Goal: Contribute content

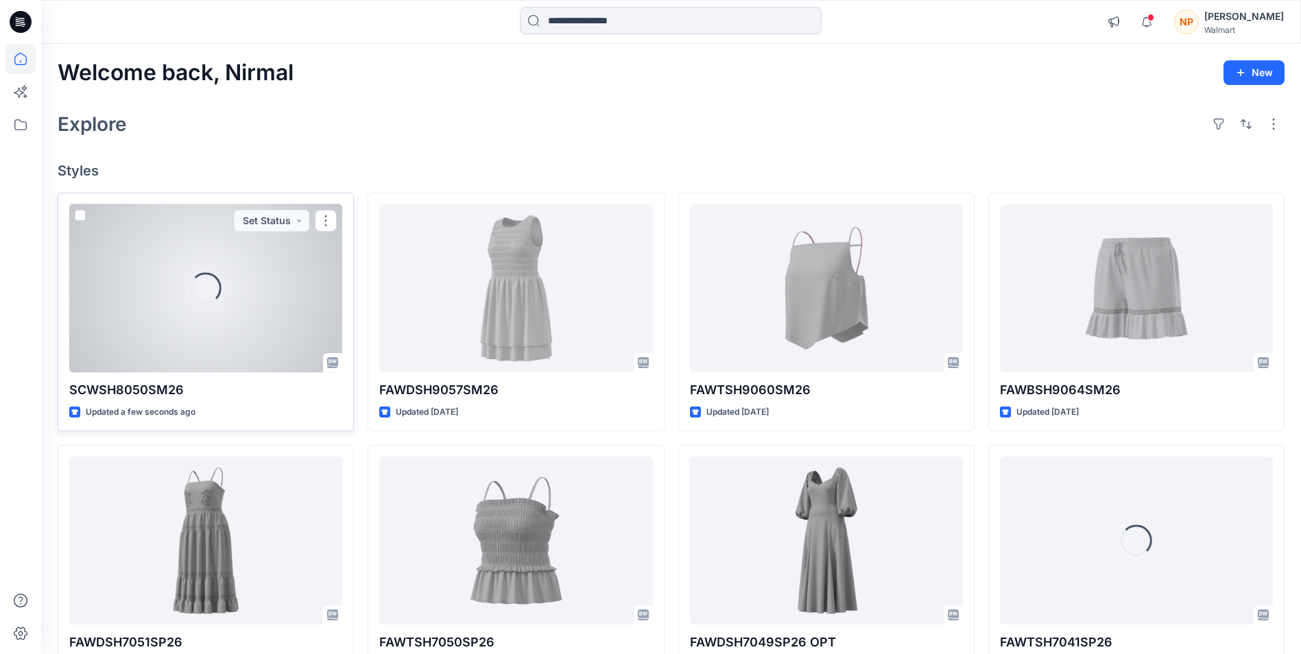
click at [265, 317] on div "Loading..." at bounding box center [205, 288] width 273 height 168
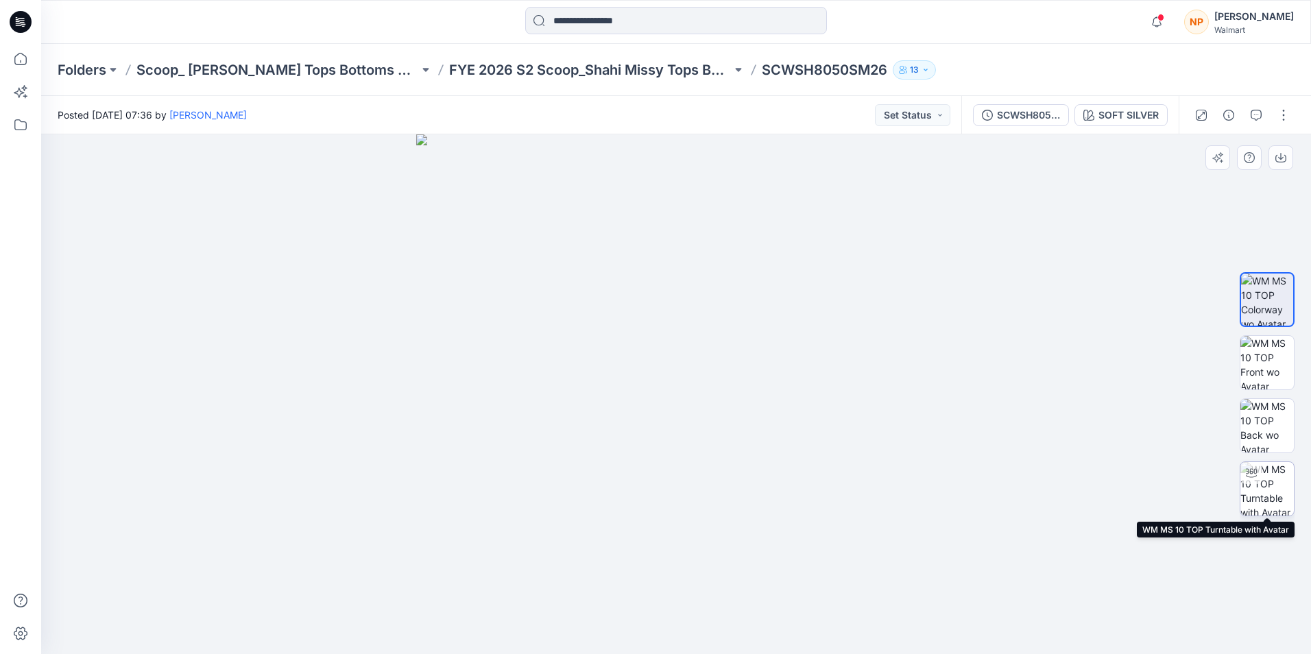
click at [631, 485] on img at bounding box center [1266, 488] width 53 height 53
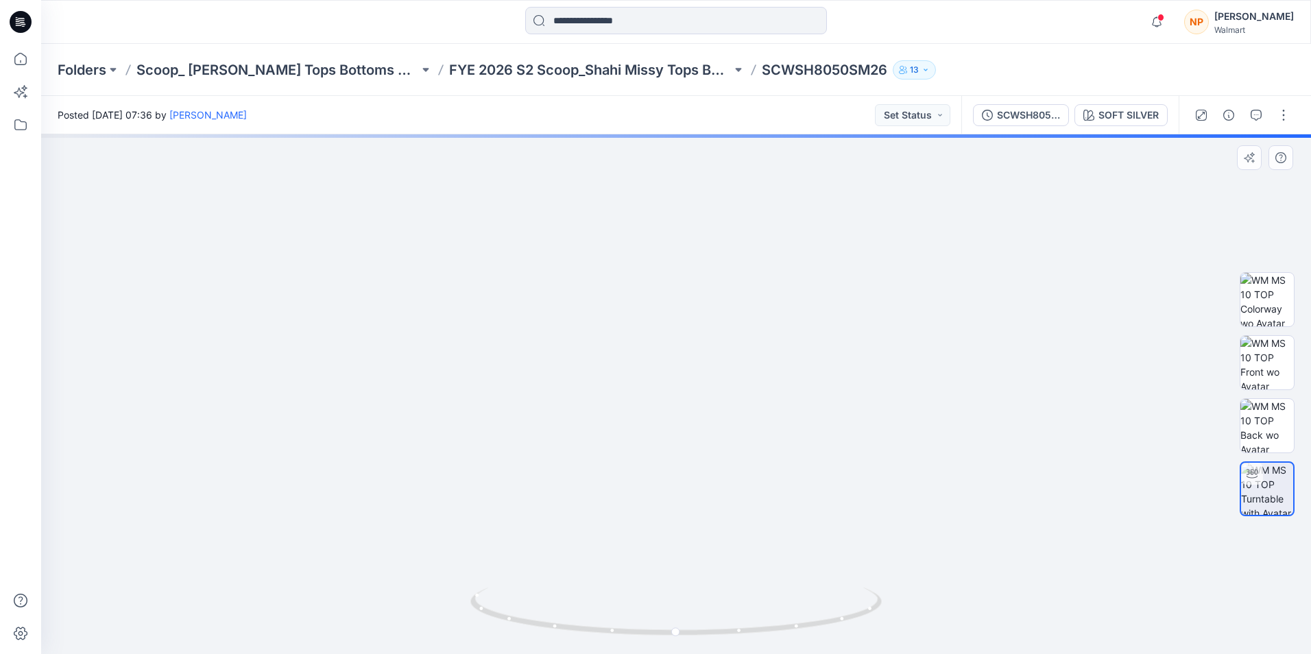
drag, startPoint x: 732, startPoint y: 370, endPoint x: 725, endPoint y: 454, distance: 83.9
click at [631, 454] on img at bounding box center [676, 376] width 727 height 556
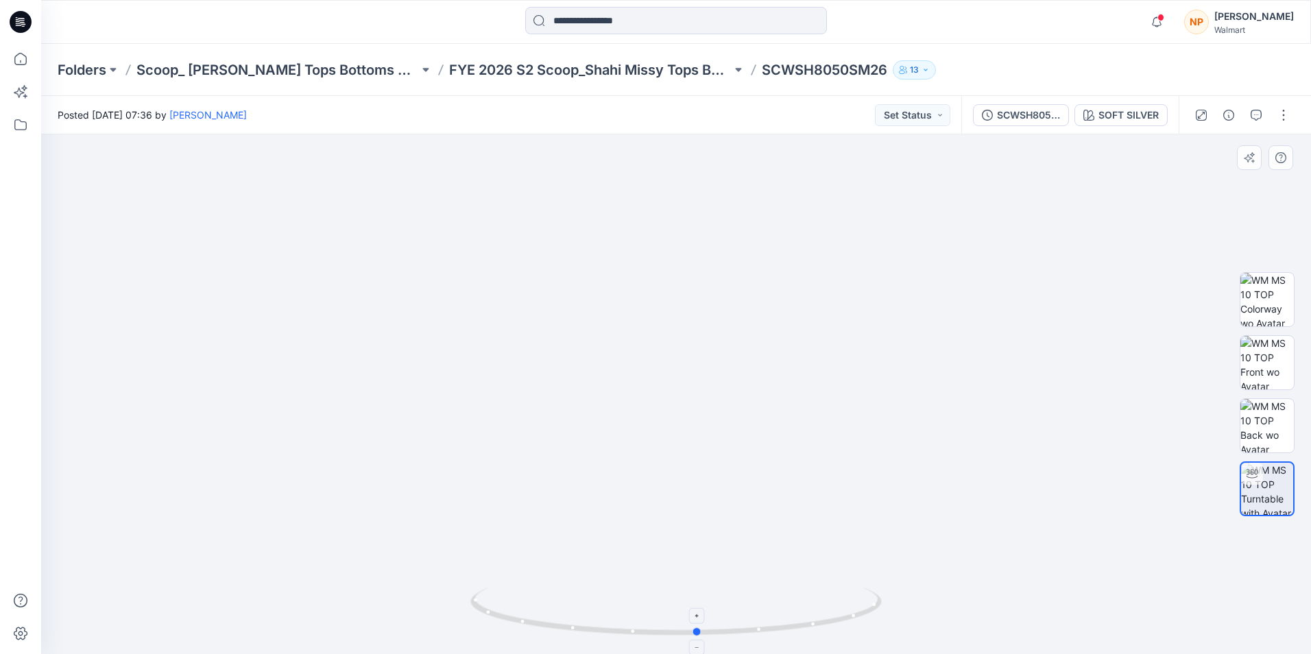
drag, startPoint x: 822, startPoint y: 629, endPoint x: 844, endPoint y: 625, distance: 22.5
click at [631, 625] on icon at bounding box center [677, 613] width 415 height 51
drag, startPoint x: 722, startPoint y: 477, endPoint x: 721, endPoint y: 405, distance: 71.3
click at [631, 405] on img at bounding box center [676, 329] width 1154 height 649
drag, startPoint x: 781, startPoint y: 632, endPoint x: 579, endPoint y: 610, distance: 202.7
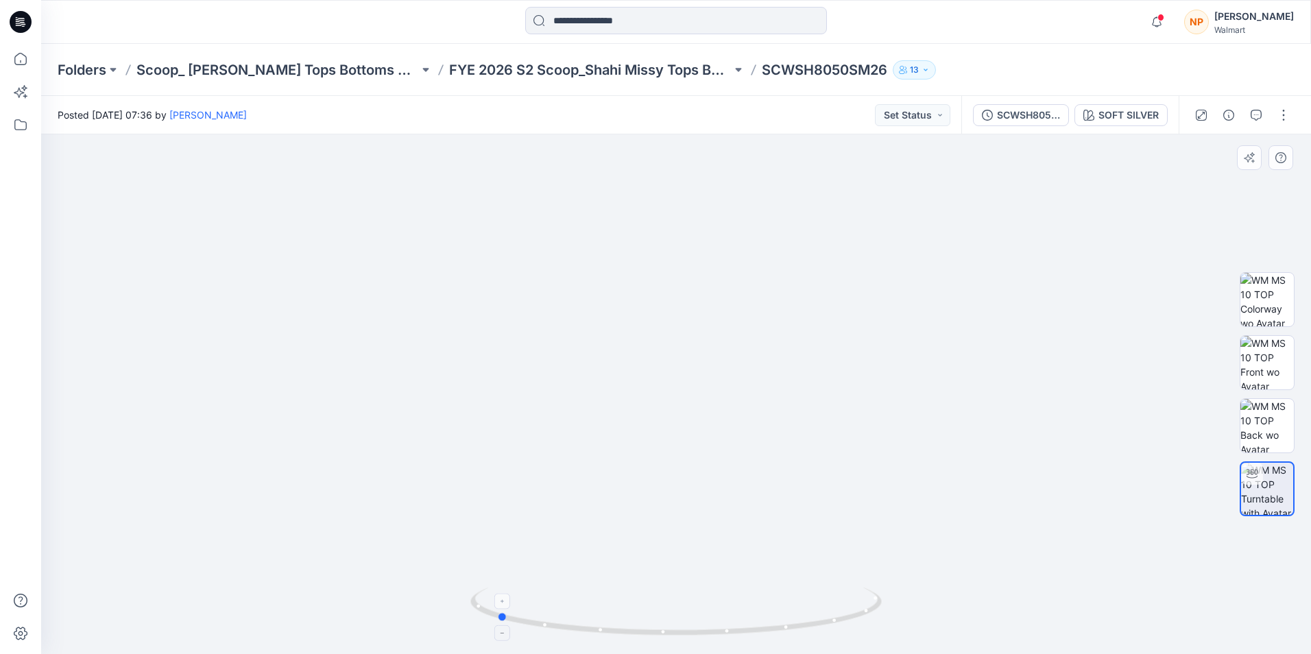
click at [579, 610] on icon at bounding box center [677, 613] width 415 height 51
click at [631, 410] on img at bounding box center [1266, 425] width 53 height 53
click at [631, 359] on div at bounding box center [676, 394] width 1270 height 520
click at [23, 29] on icon at bounding box center [21, 22] width 22 height 22
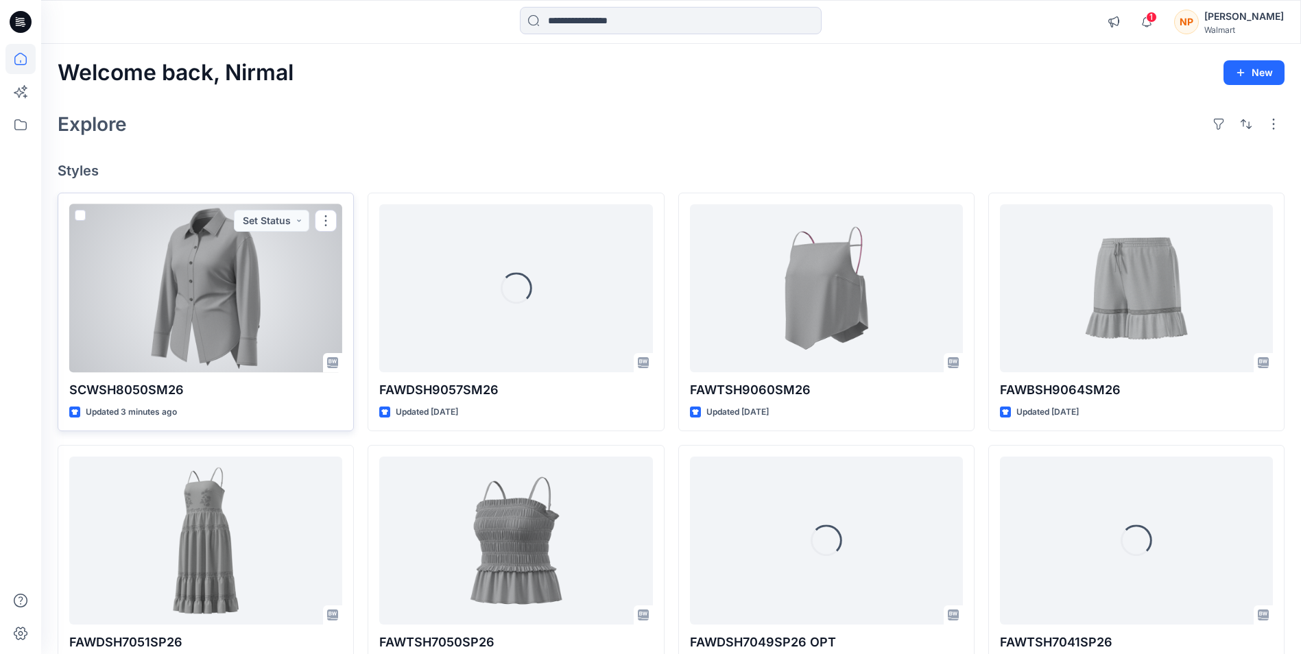
click at [232, 341] on div at bounding box center [205, 288] width 273 height 168
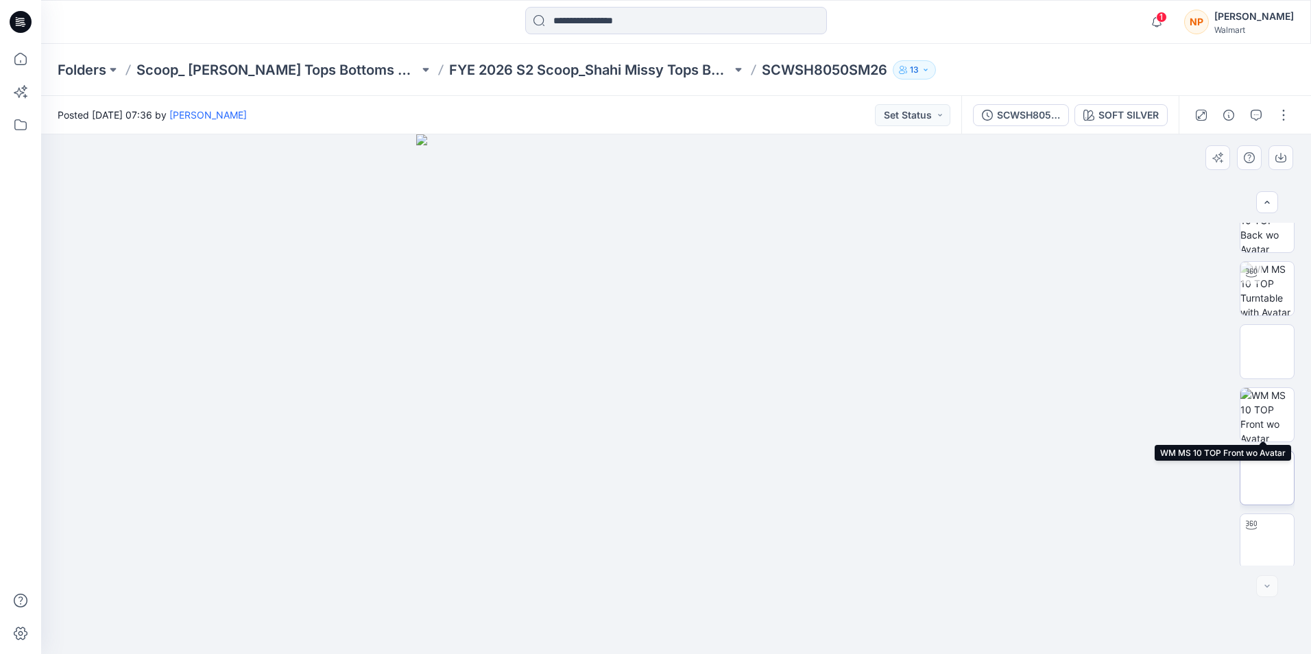
scroll to position [154, 0]
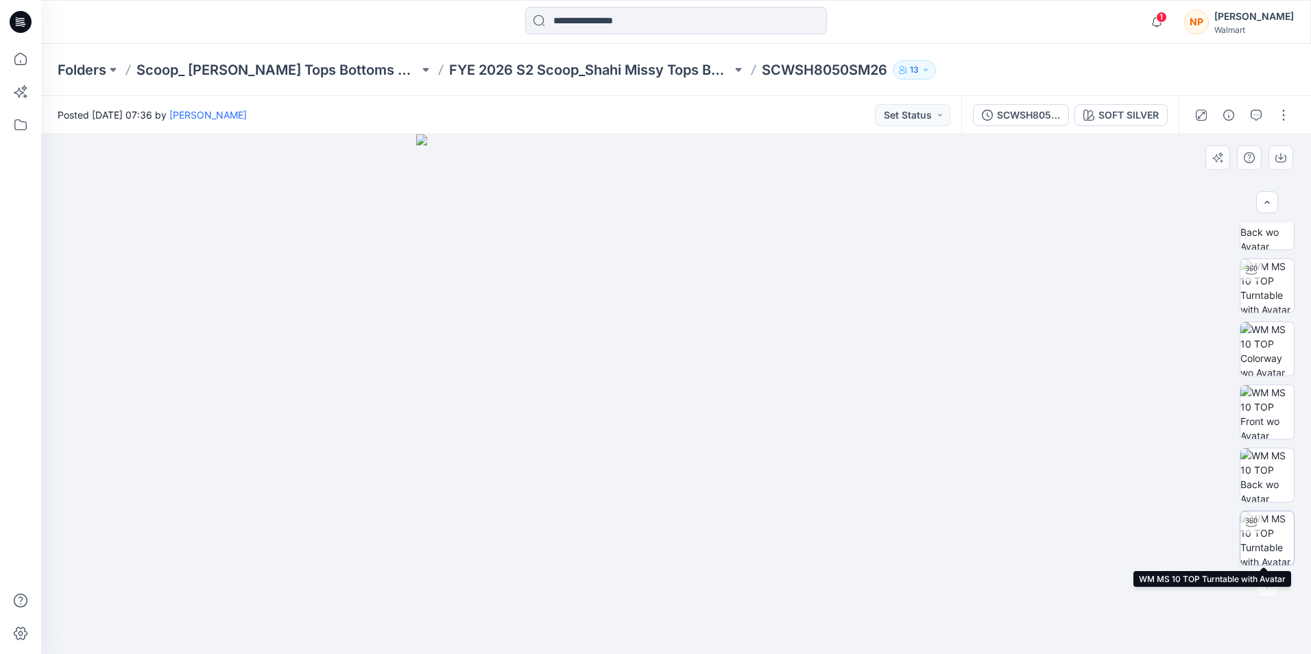
click at [631, 538] on img at bounding box center [1266, 538] width 53 height 53
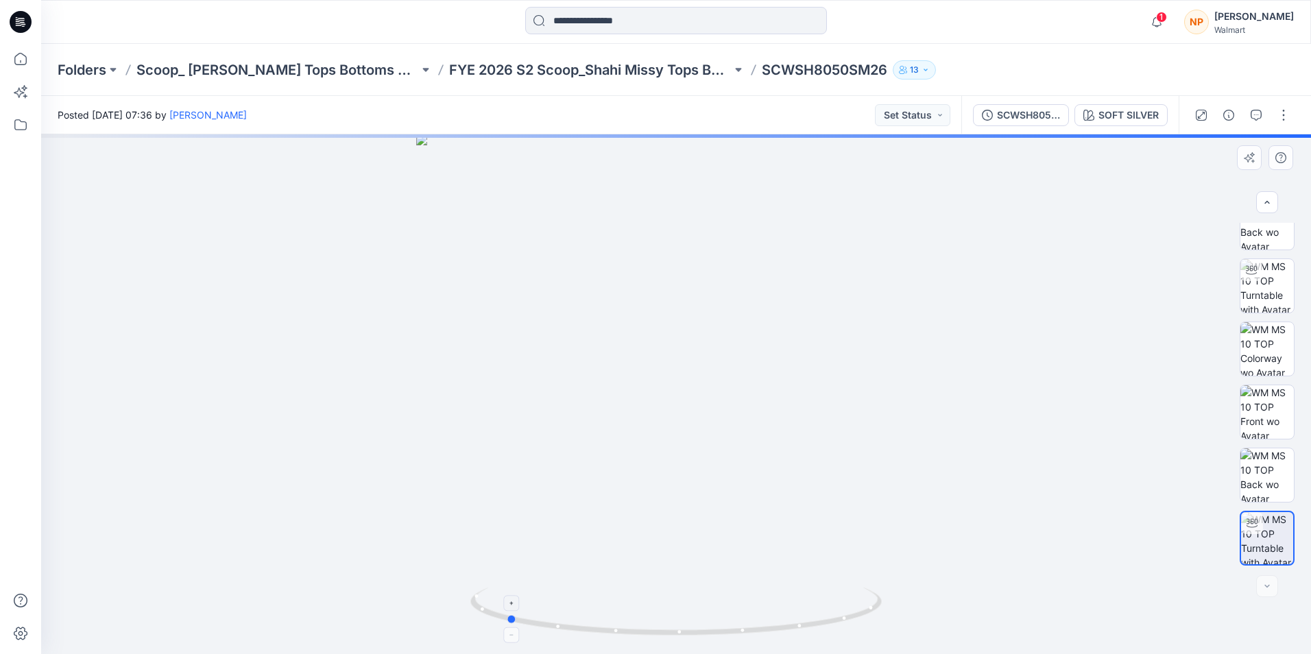
drag, startPoint x: 805, startPoint y: 629, endPoint x: 659, endPoint y: 614, distance: 146.8
click at [631, 621] on icon at bounding box center [677, 613] width 415 height 51
drag, startPoint x: 649, startPoint y: 634, endPoint x: 821, endPoint y: 635, distance: 172.8
click at [631, 629] on icon at bounding box center [677, 613] width 415 height 51
drag, startPoint x: 727, startPoint y: 350, endPoint x: 736, endPoint y: 390, distance: 41.3
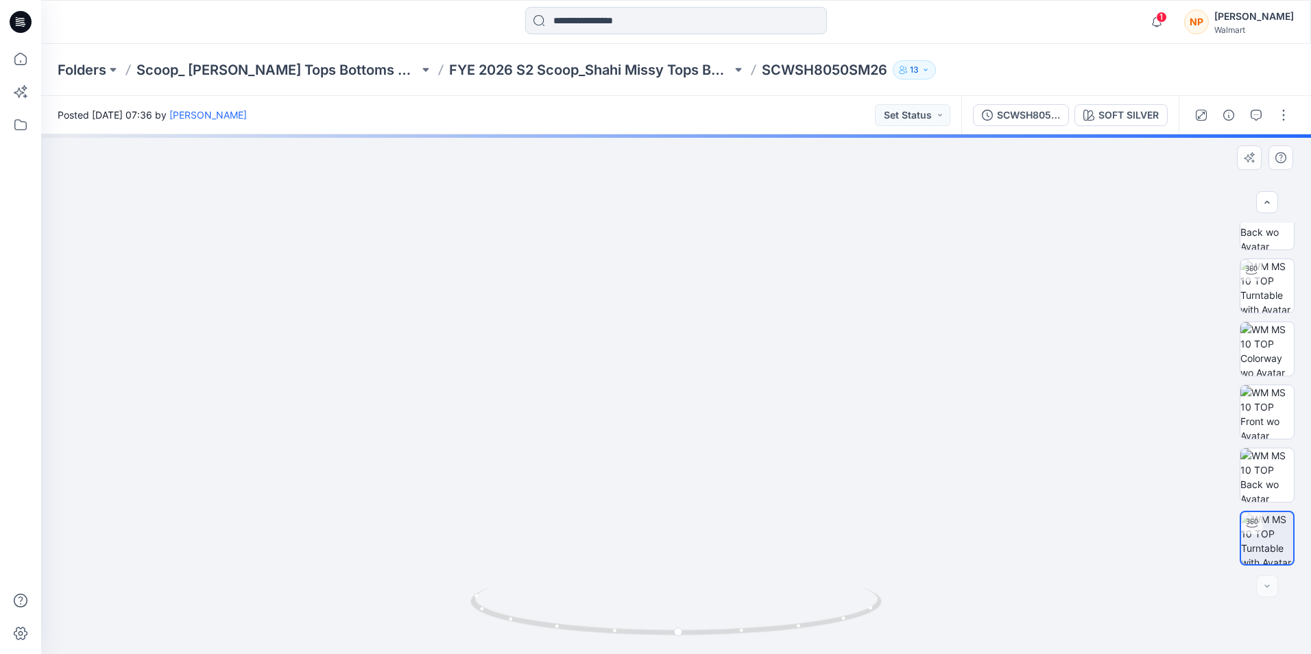
click at [631, 390] on img at bounding box center [676, 351] width 830 height 605
click at [631, 287] on img at bounding box center [1266, 285] width 53 height 53
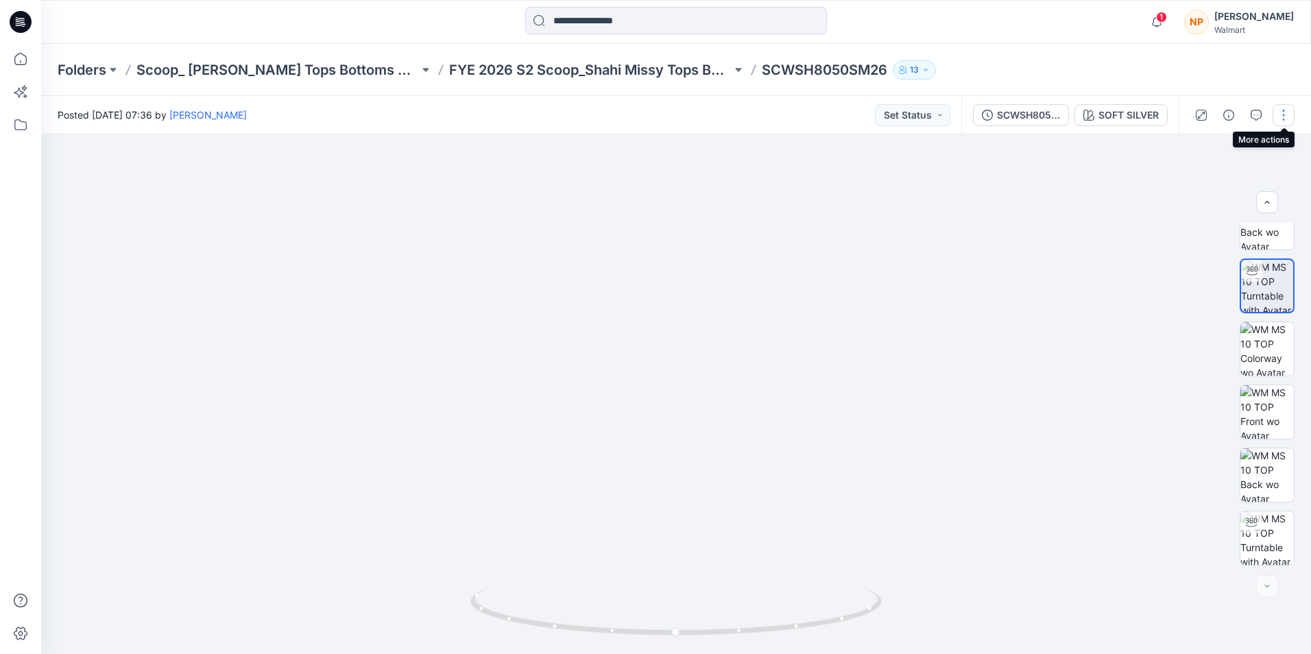
click at [631, 122] on button "button" at bounding box center [1284, 115] width 22 height 22
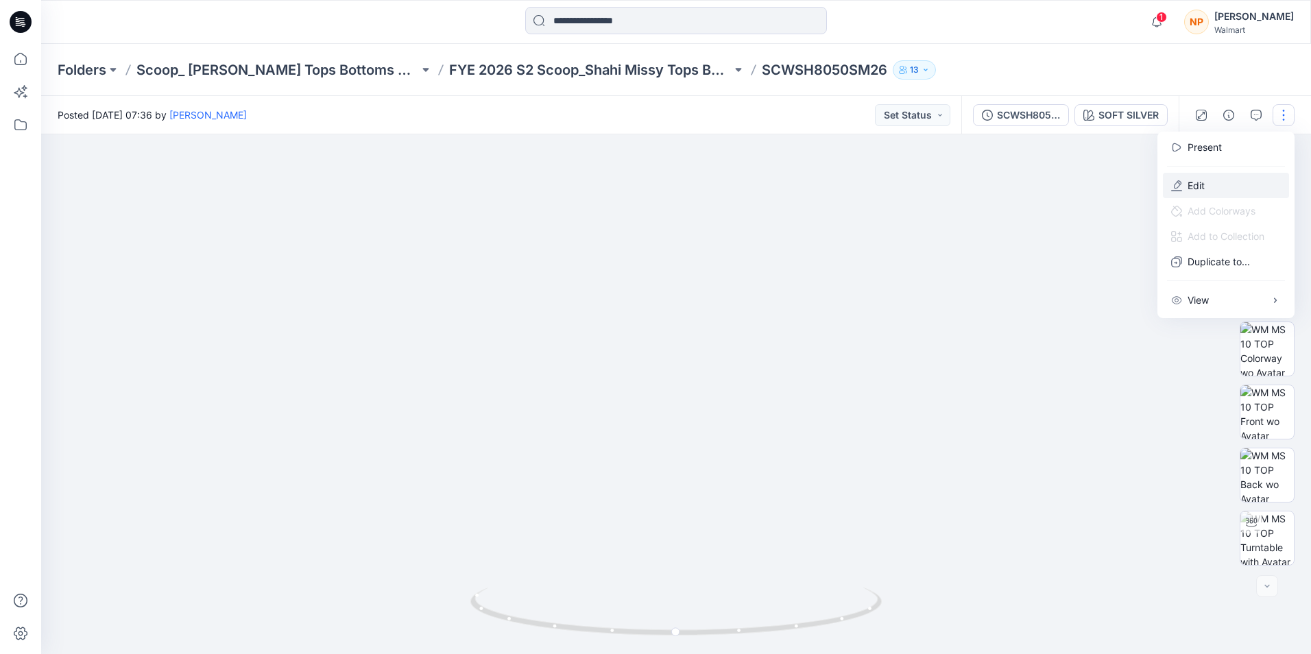
click at [631, 189] on p "Edit" at bounding box center [1196, 185] width 17 height 14
click at [631, 180] on p "Edit" at bounding box center [1196, 185] width 17 height 14
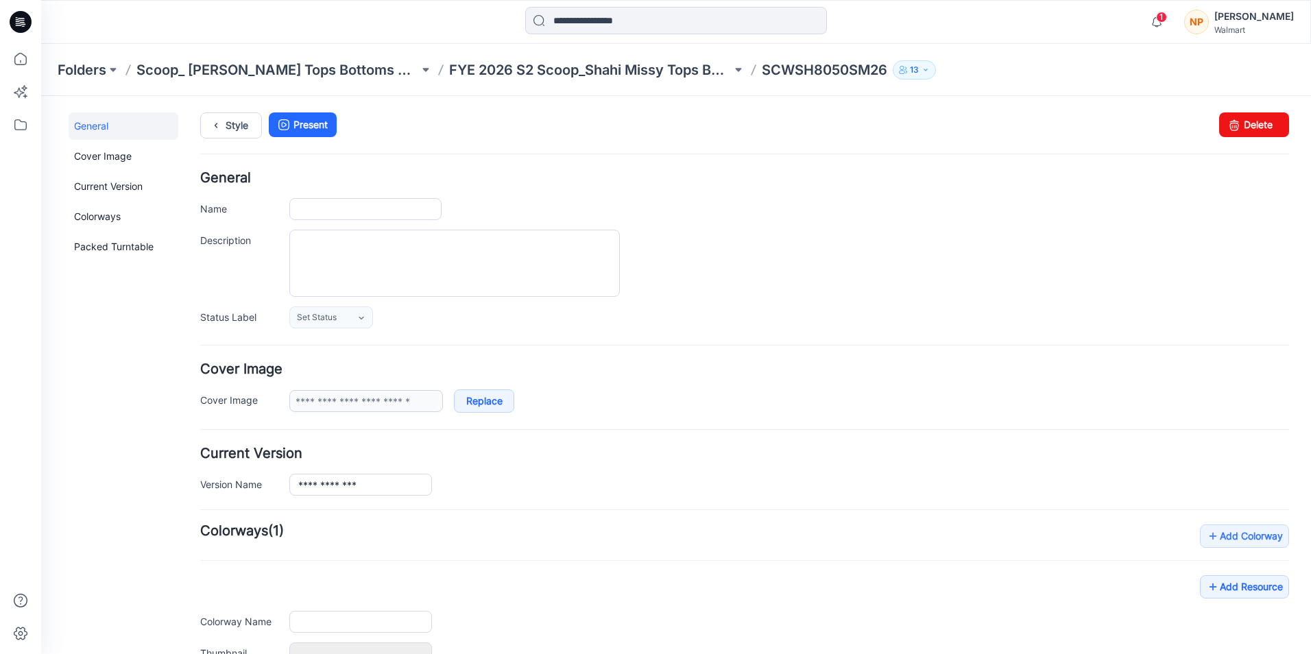
type input "**********"
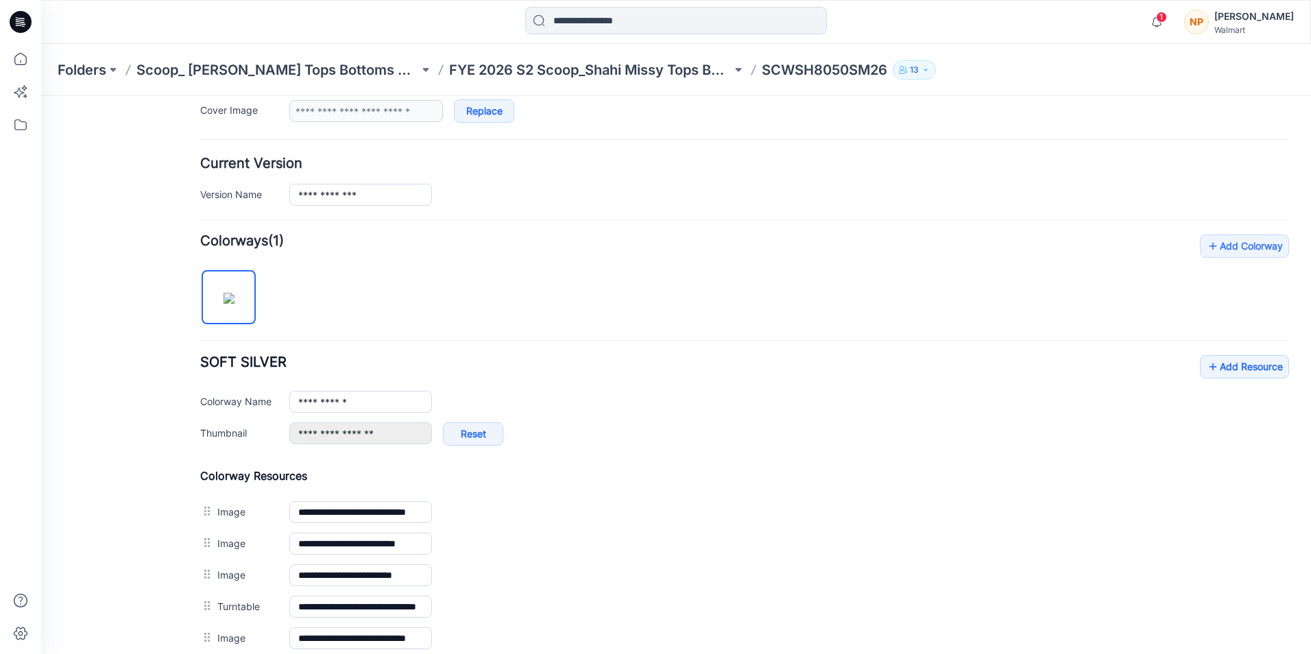
scroll to position [343, 0]
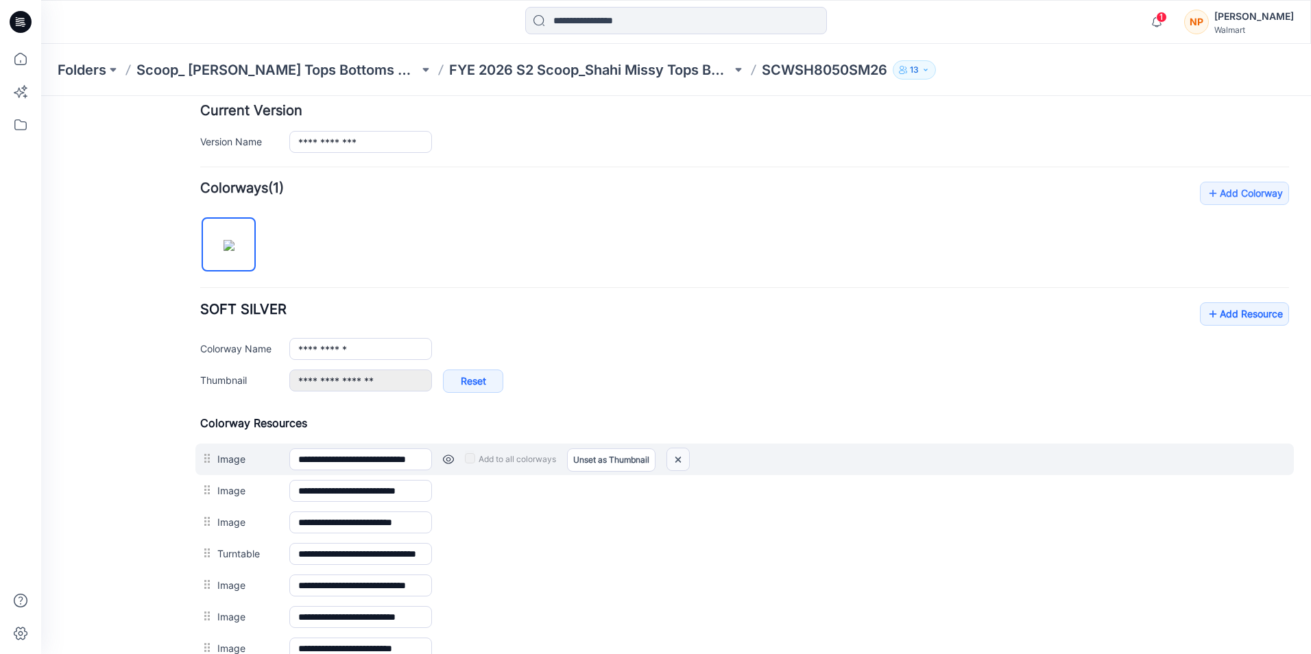
click at [683, 461] on img at bounding box center [678, 459] width 22 height 23
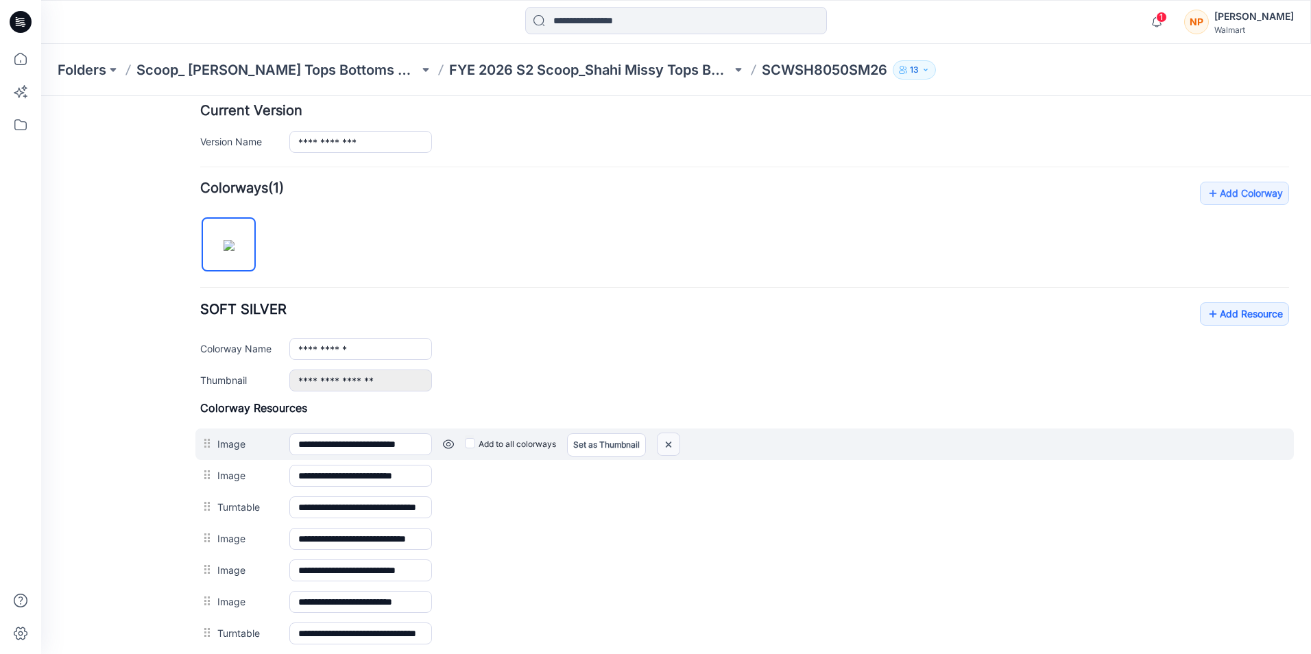
click at [670, 448] on img at bounding box center [669, 444] width 22 height 23
click at [676, 444] on img at bounding box center [669, 444] width 22 height 23
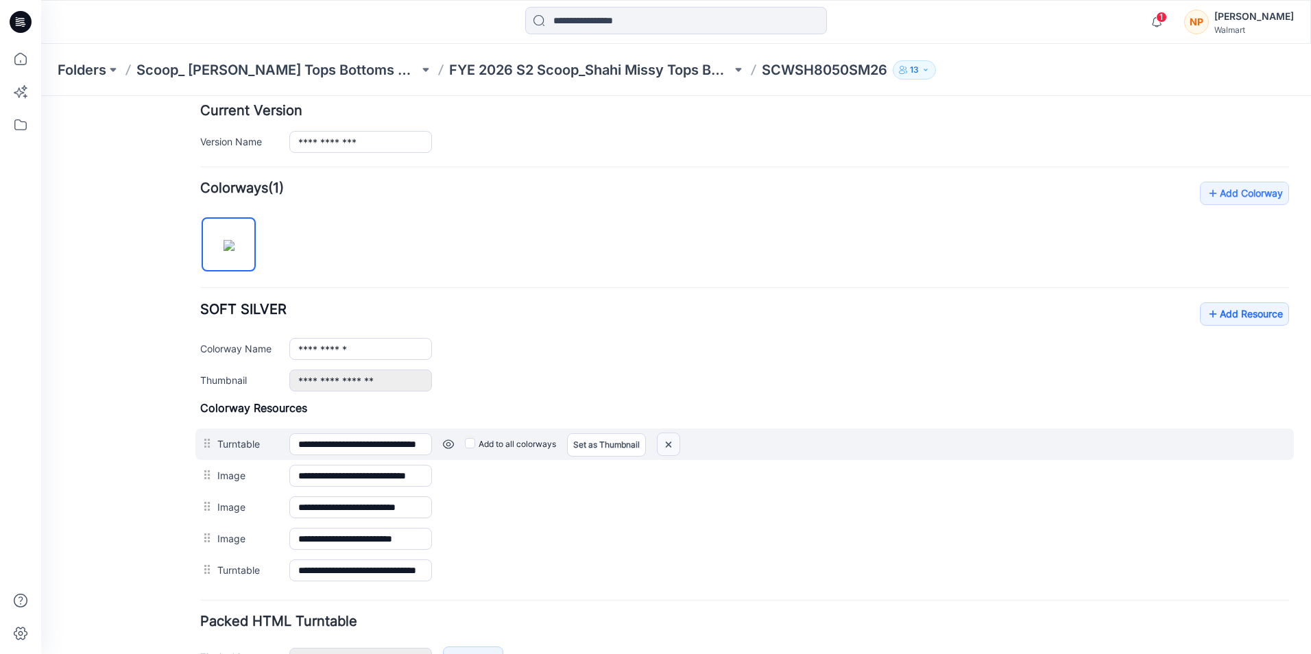
click at [676, 445] on img at bounding box center [669, 444] width 22 height 23
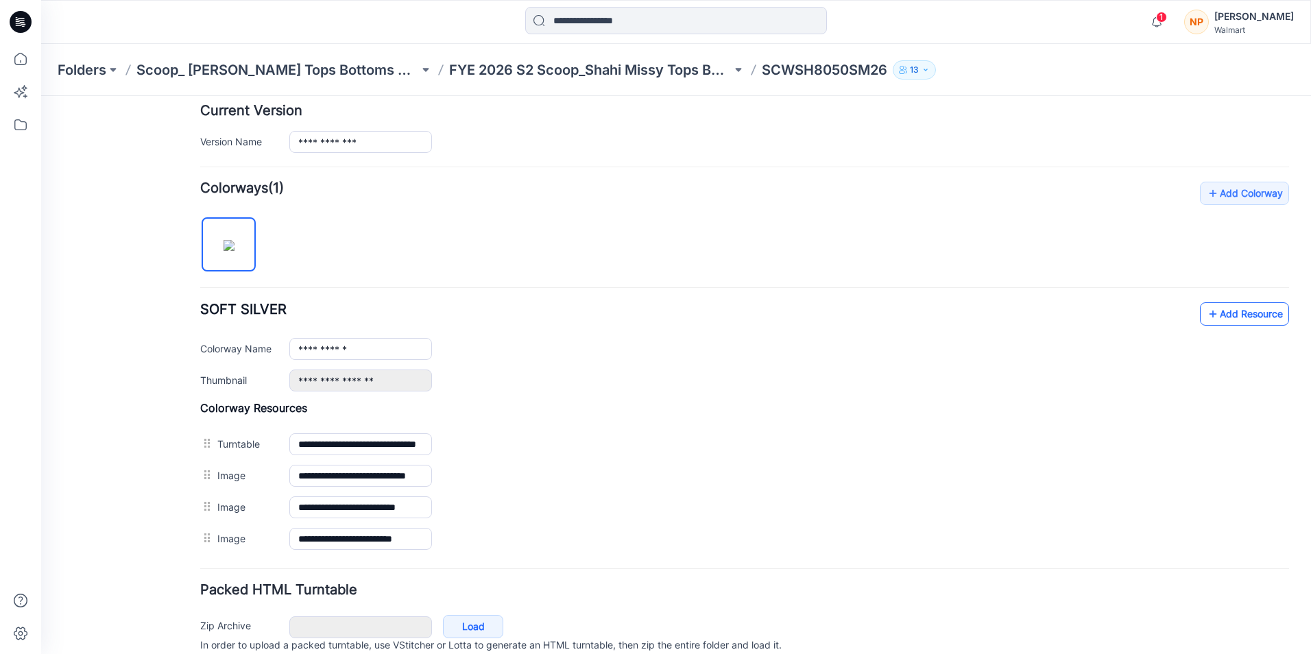
click at [1208, 307] on icon at bounding box center [1213, 314] width 14 height 22
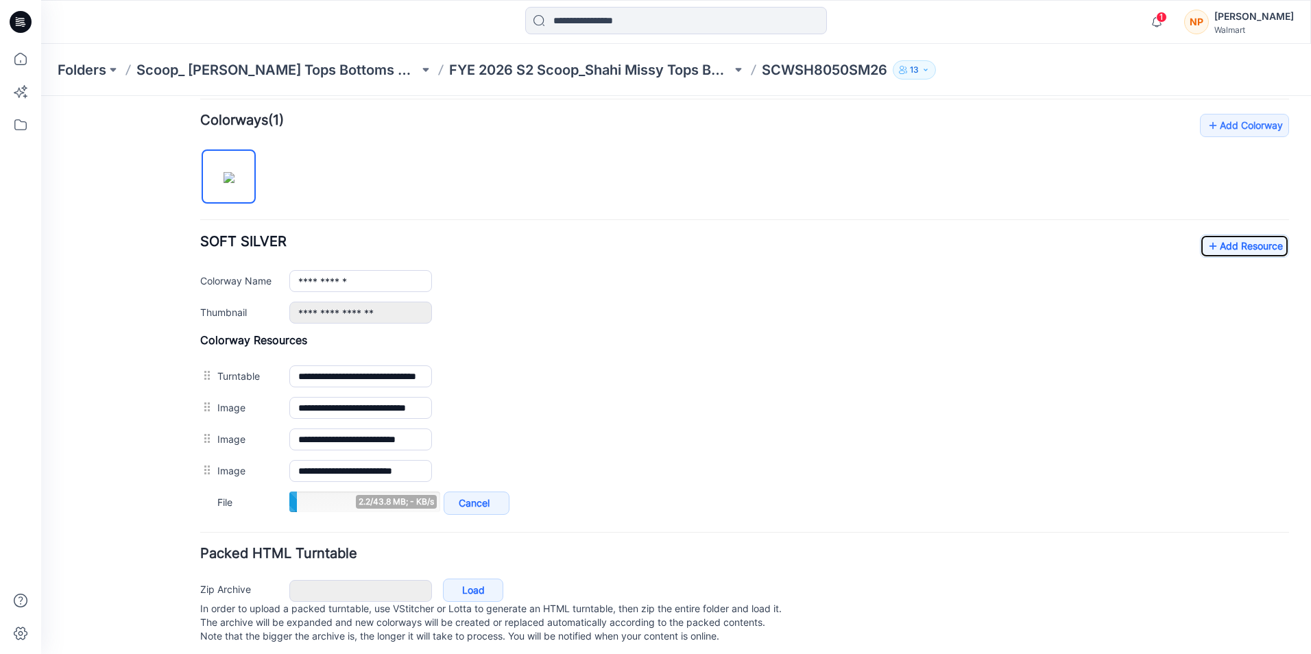
scroll to position [411, 0]
